Goal: Check status: Check status

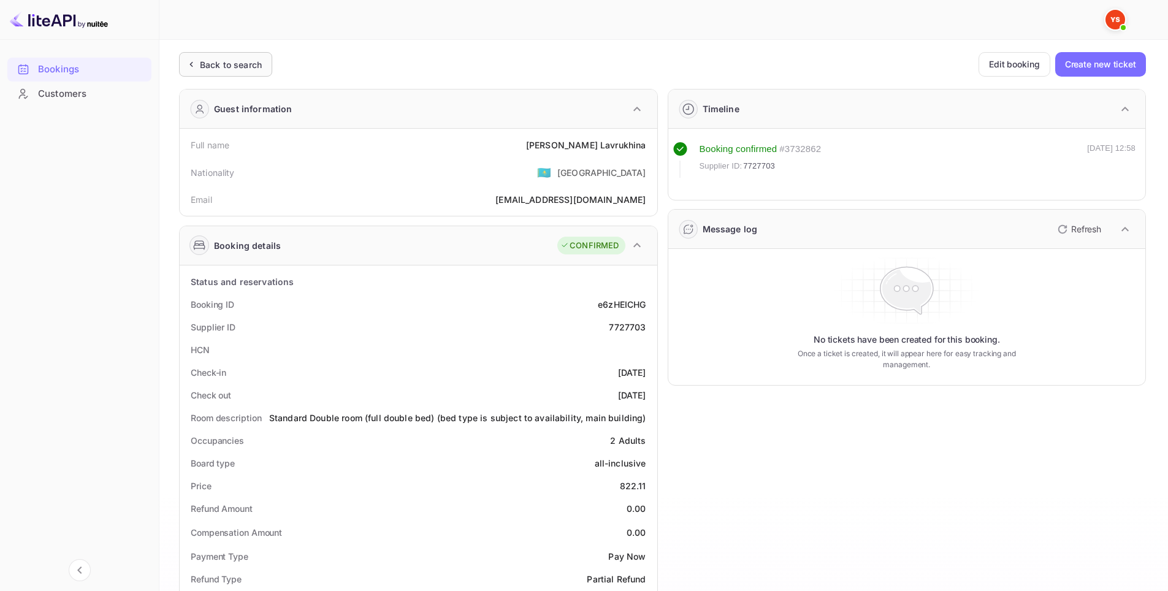
click at [235, 60] on div "Back to search" at bounding box center [231, 64] width 62 height 13
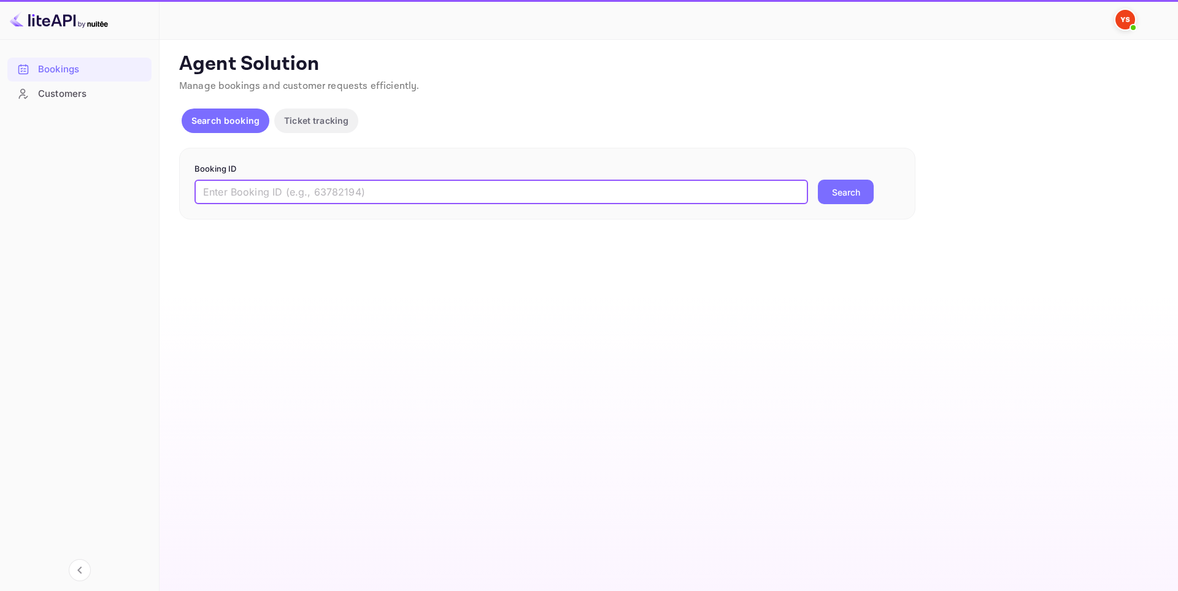
click at [423, 187] on input "text" at bounding box center [500, 192] width 613 height 25
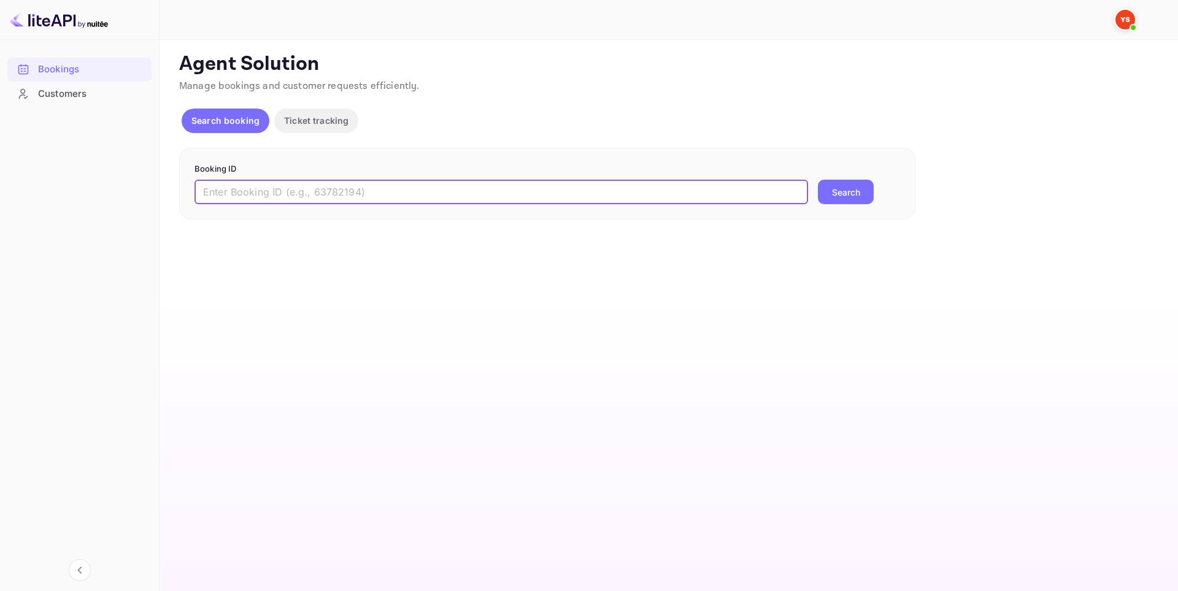
paste input "9498323"
type input "9498323"
click at [851, 188] on button "Search" at bounding box center [846, 192] width 56 height 25
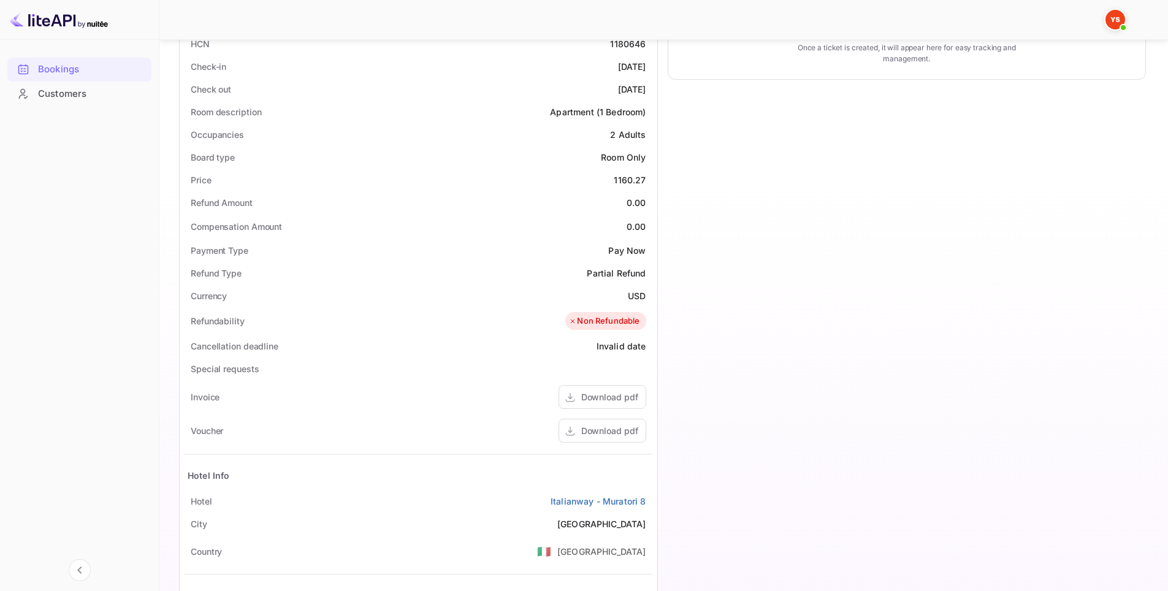
scroll to position [307, 0]
click at [589, 431] on div "Download pdf" at bounding box center [609, 430] width 57 height 13
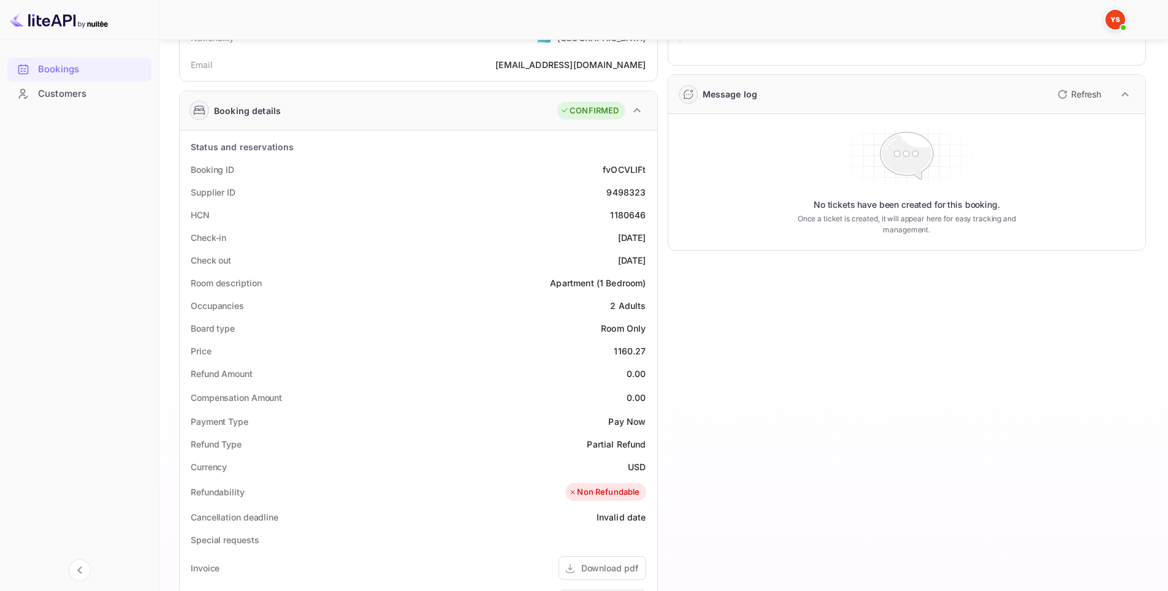
scroll to position [123, 0]
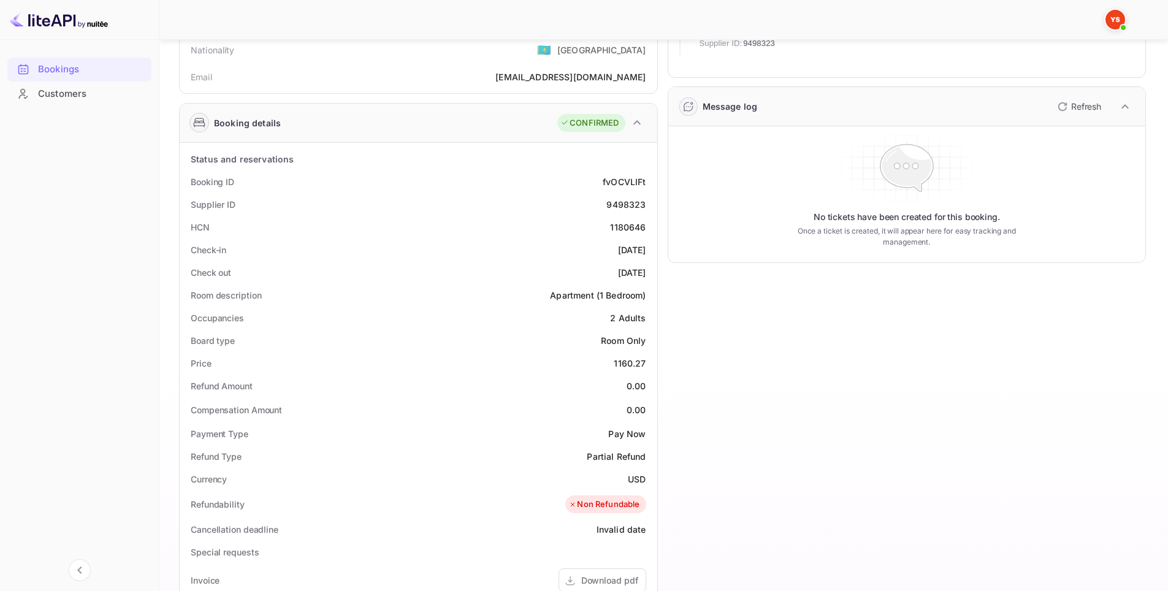
click at [621, 207] on div "9498323" at bounding box center [626, 204] width 39 height 13
copy div "9498323"
click at [630, 225] on div "1180646" at bounding box center [628, 227] width 36 height 13
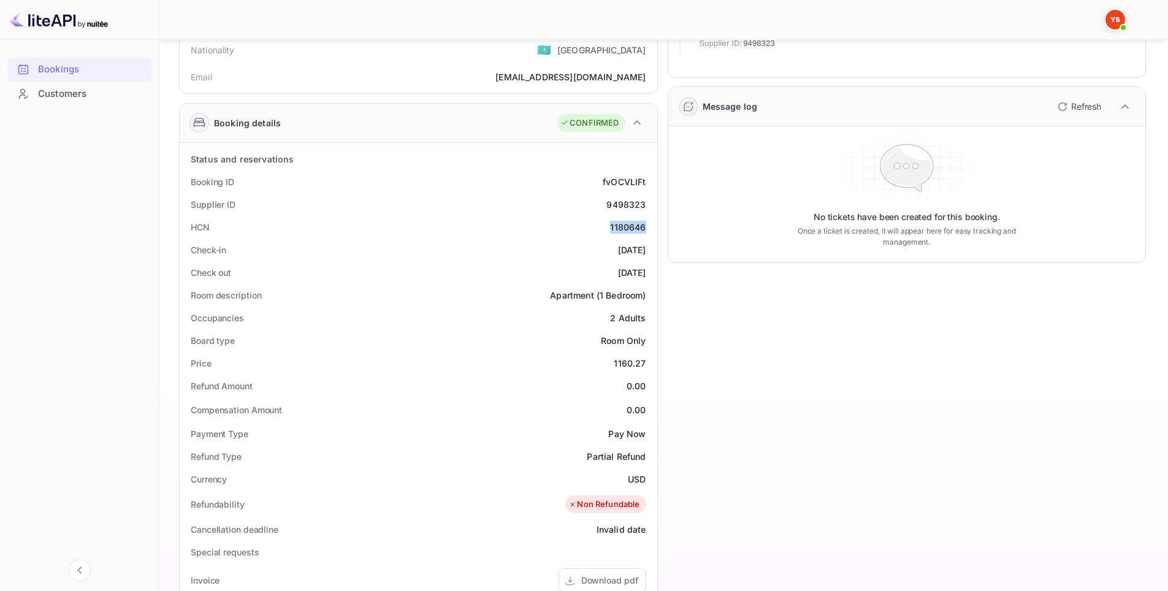
copy div "1180646"
